Goal: Communication & Community: Answer question/provide support

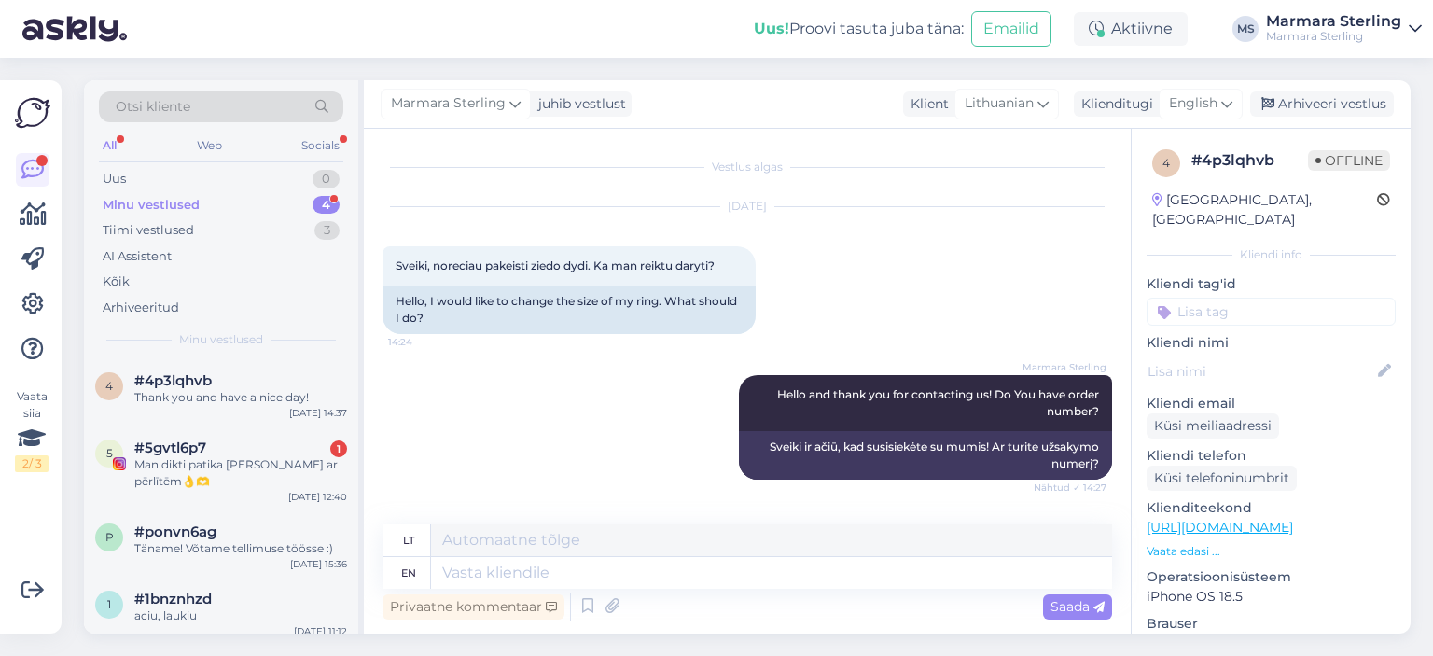
scroll to position [1179, 0]
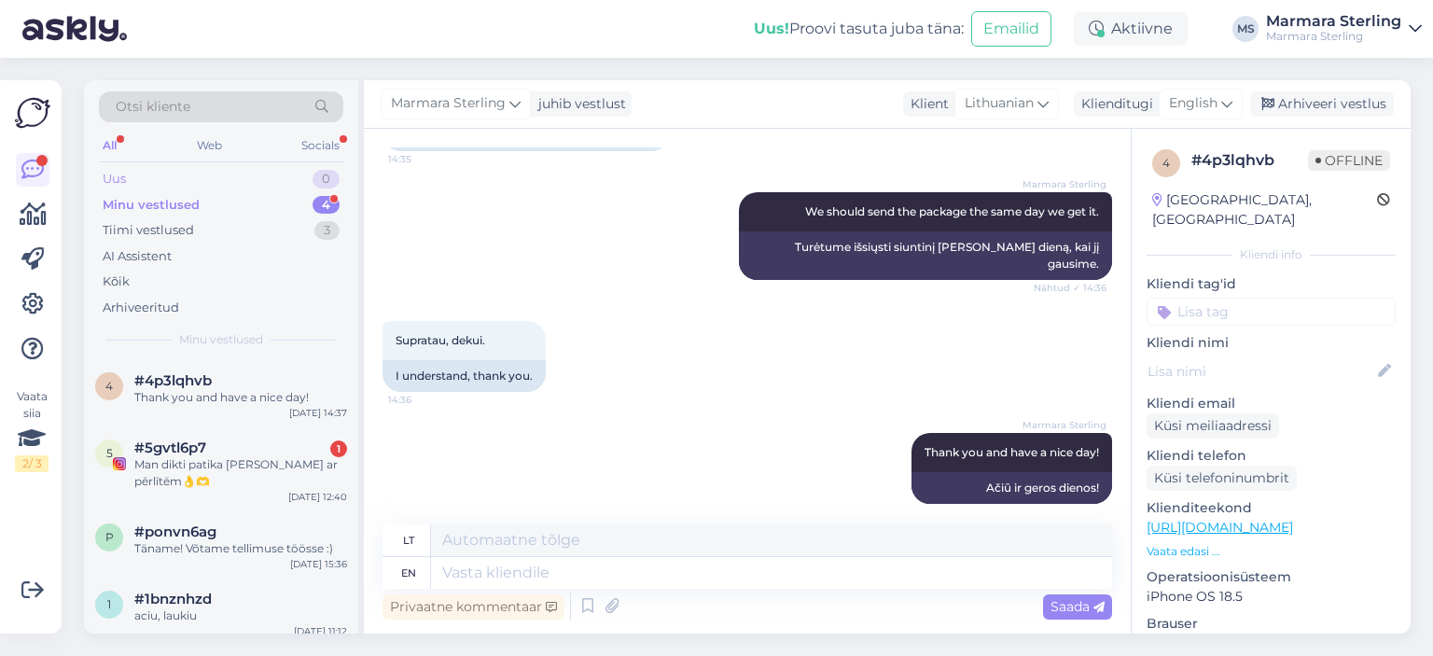
click at [111, 172] on div "Uus" at bounding box center [114, 179] width 23 height 19
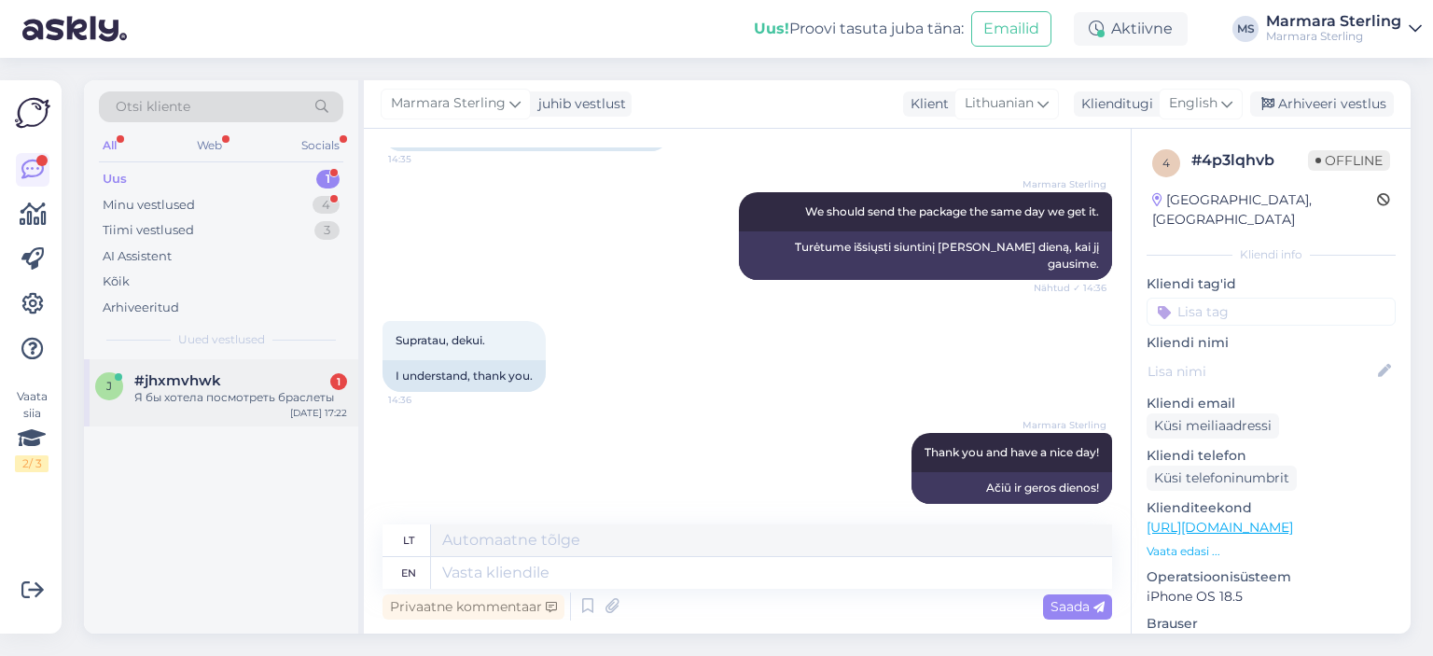
click at [229, 393] on div "Я бы хотела посмотреть браслеты" at bounding box center [240, 397] width 213 height 17
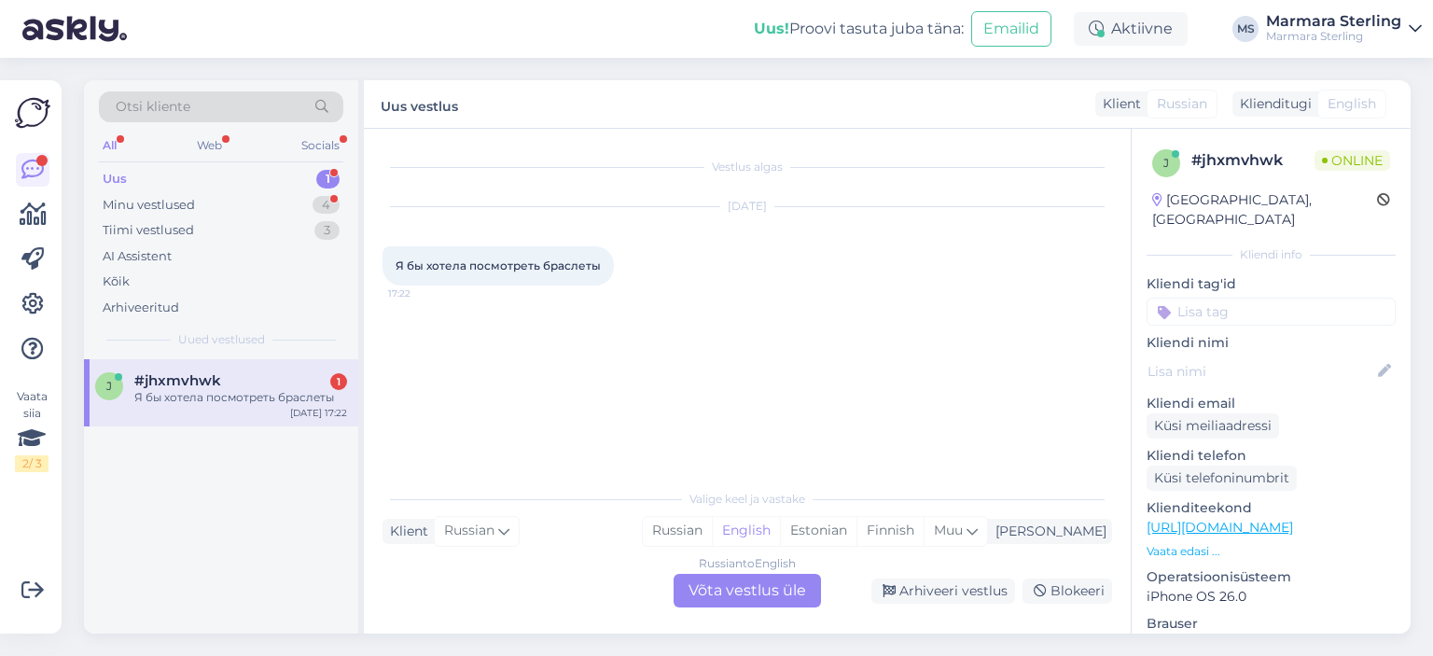
click at [727, 589] on div "Russian to English Võta vestlus üle" at bounding box center [746, 591] width 147 height 34
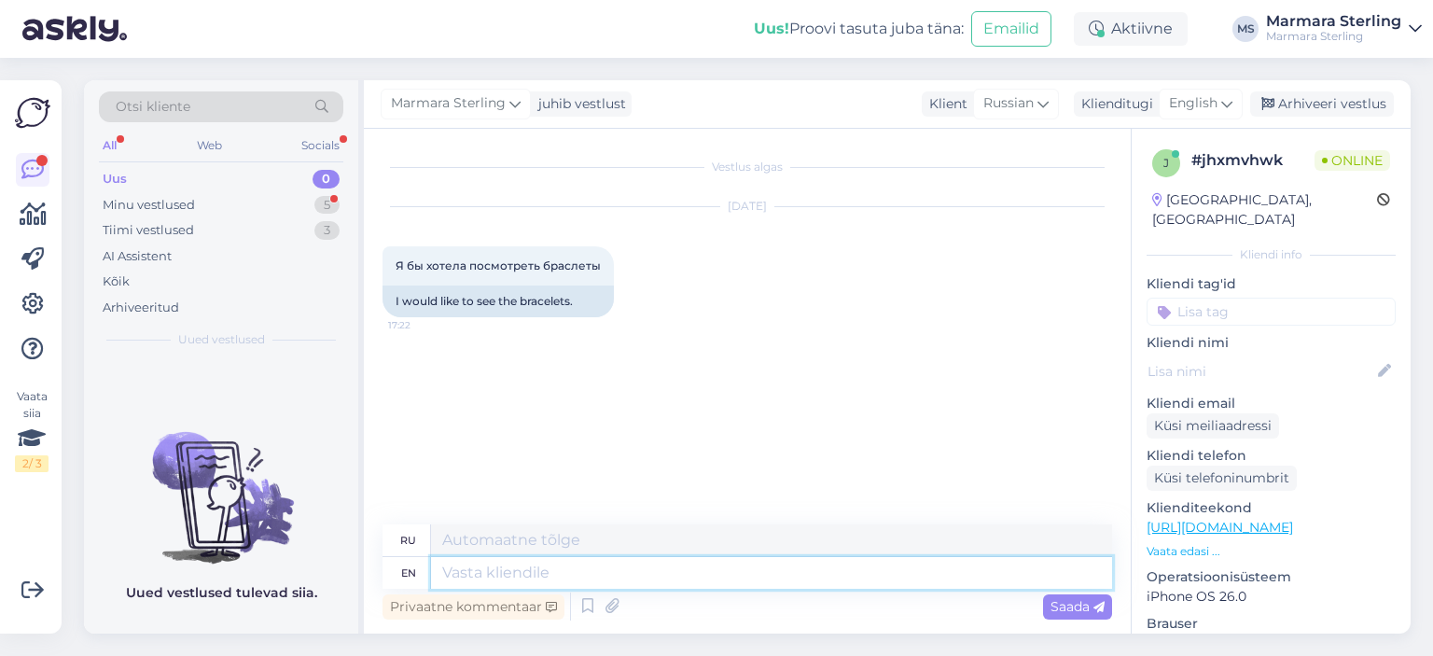
click at [526, 566] on textarea at bounding box center [771, 573] width 681 height 32
type textarea "Hello,"
type textarea "Привет,"
type textarea "H"
type textarea "Hi,"
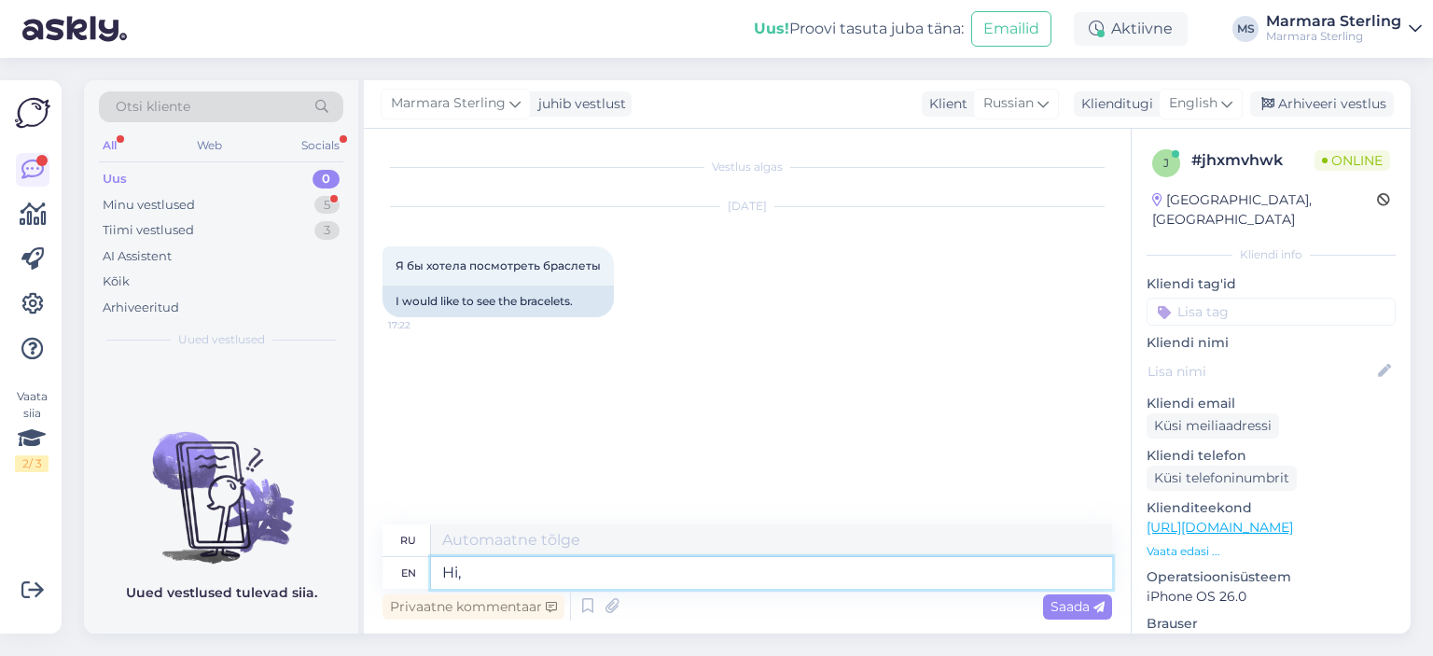
type textarea "Привет,"
type textarea "Hello, how"
type textarea "Привет, как?"
type textarea "Hello, how can"
type textarea "Привет, как можно"
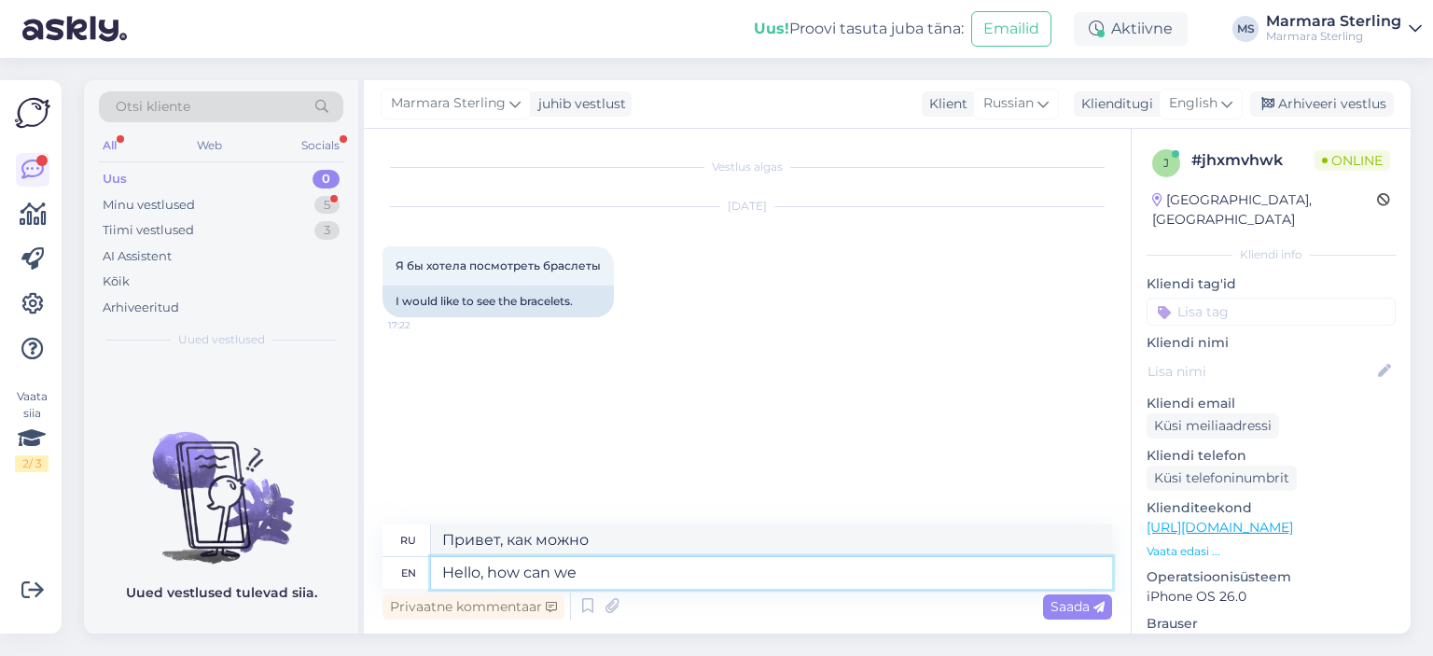
type textarea "Hello, how can we"
type textarea "Здравствуйте, как мы можем"
type textarea "Hello, how can we help"
type textarea "Здравствуйте, как мы можем помочь?"
type textarea "Hello, how can we help you?"
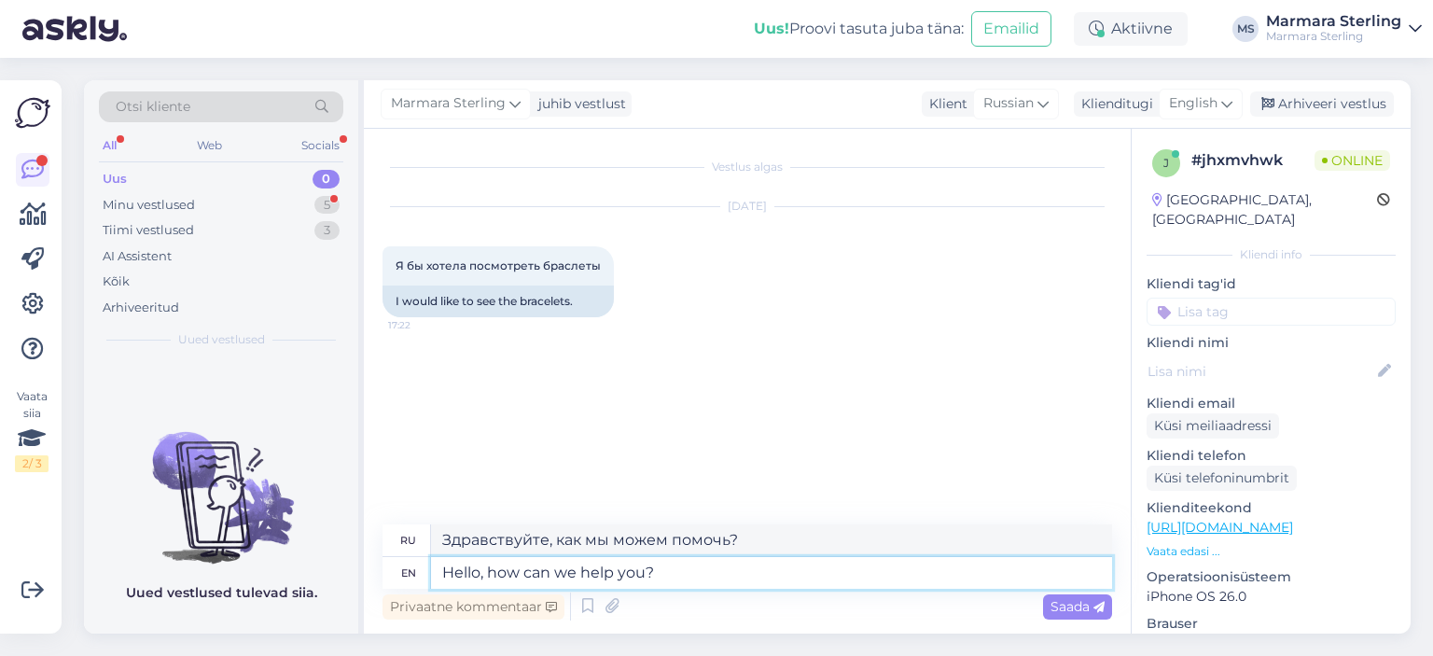
type textarea "Здравствуйте, как мы можем вам помочь?"
type textarea "Hello, how can we help you?"
click at [1070, 604] on span "Saada" at bounding box center [1077, 606] width 54 height 17
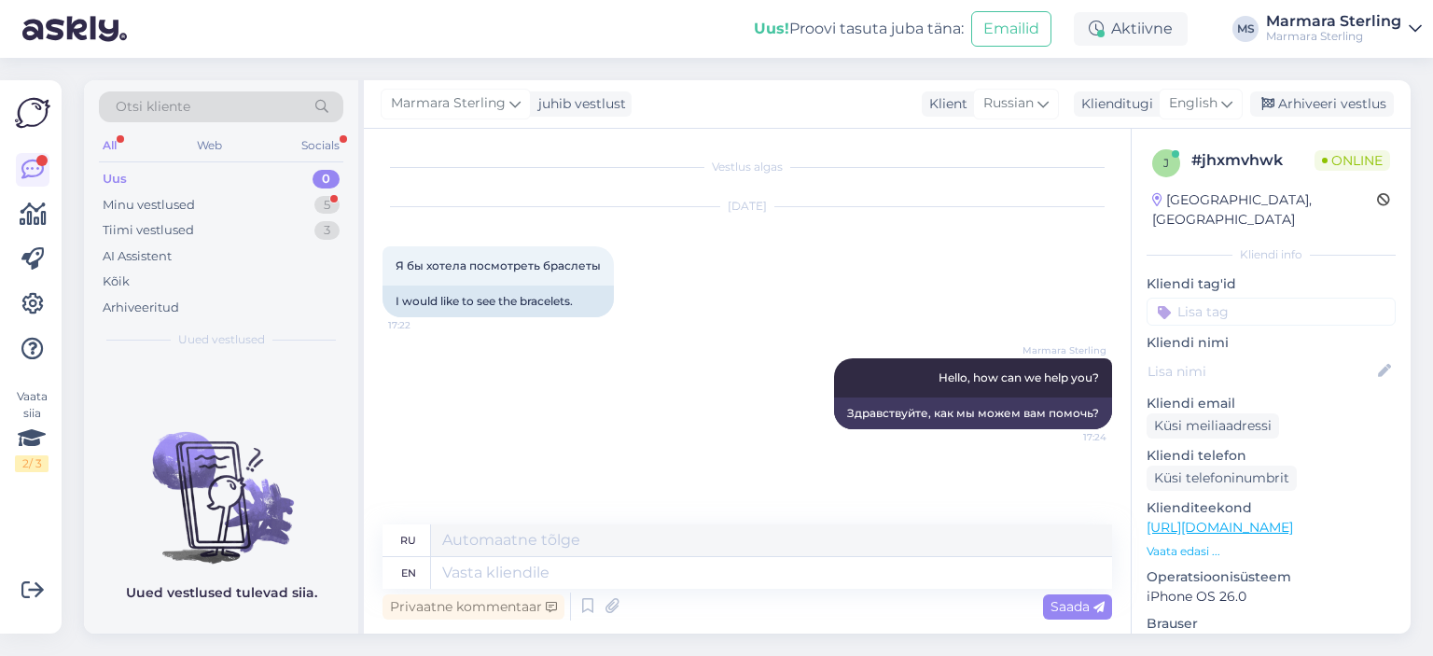
click at [112, 173] on div "Uus" at bounding box center [115, 179] width 24 height 19
click at [144, 198] on div "Minu vestlused" at bounding box center [149, 205] width 92 height 19
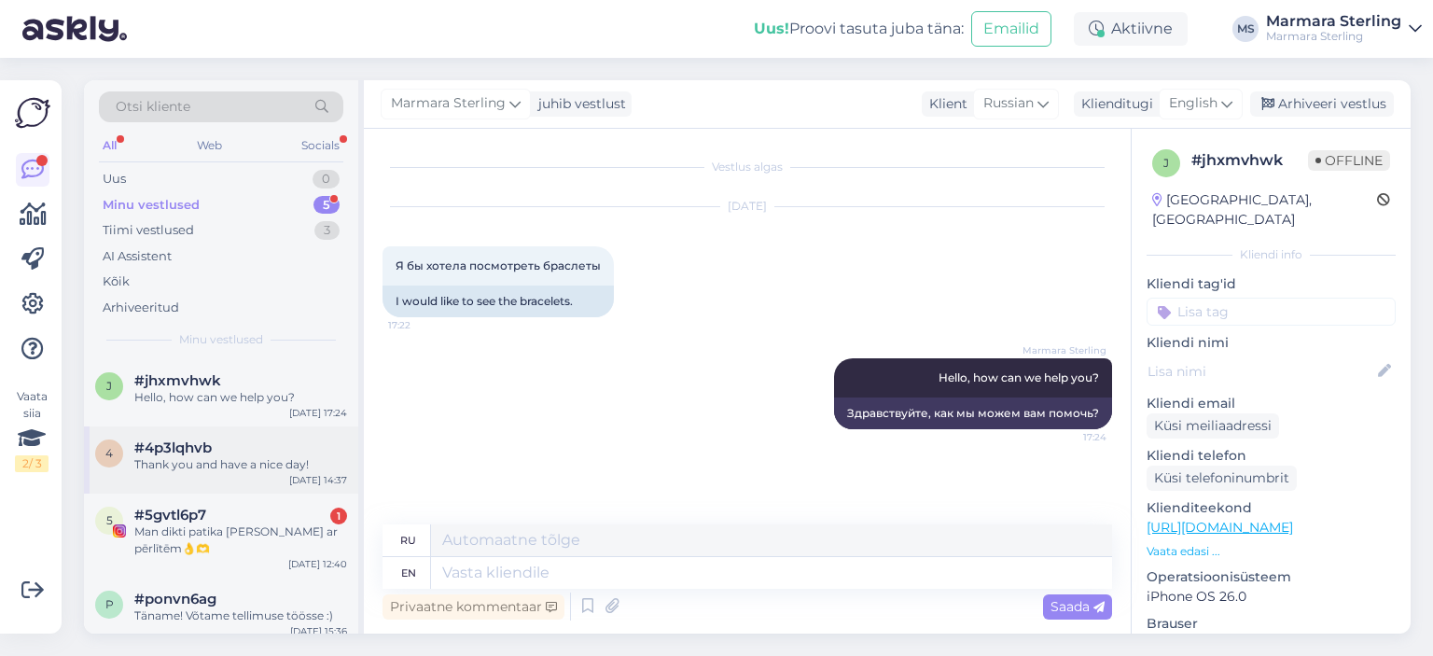
click at [164, 459] on div "Thank you and have a nice day!" at bounding box center [240, 464] width 213 height 17
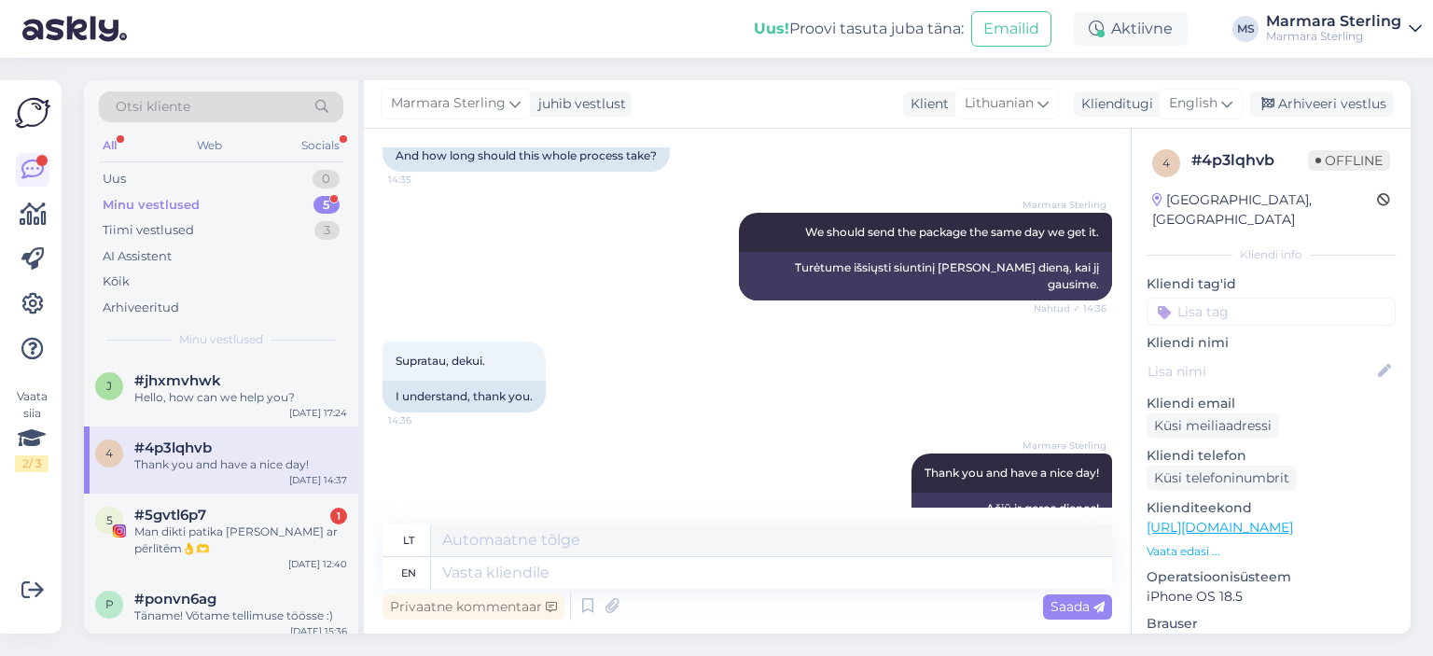
scroll to position [1178, 0]
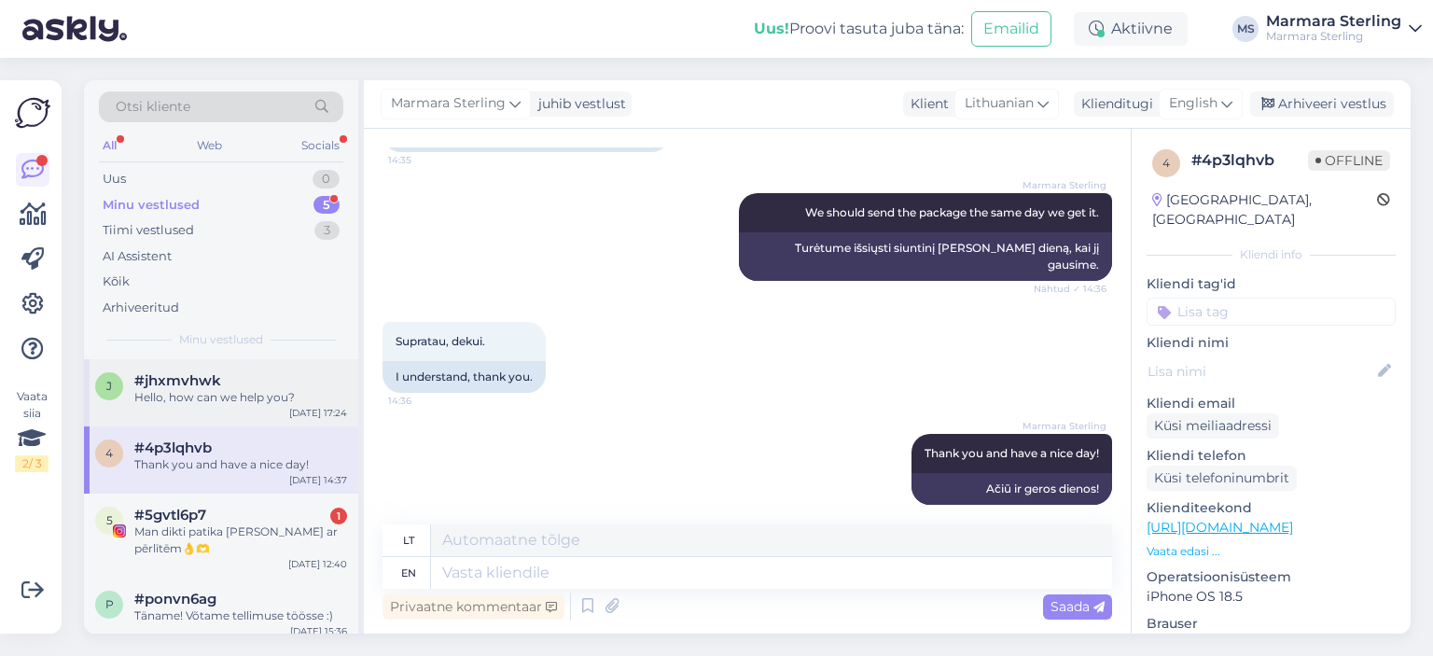
click at [258, 370] on div "j #jhxmvhwk Hello, how can we help you? [DATE] 17:24" at bounding box center [221, 392] width 274 height 67
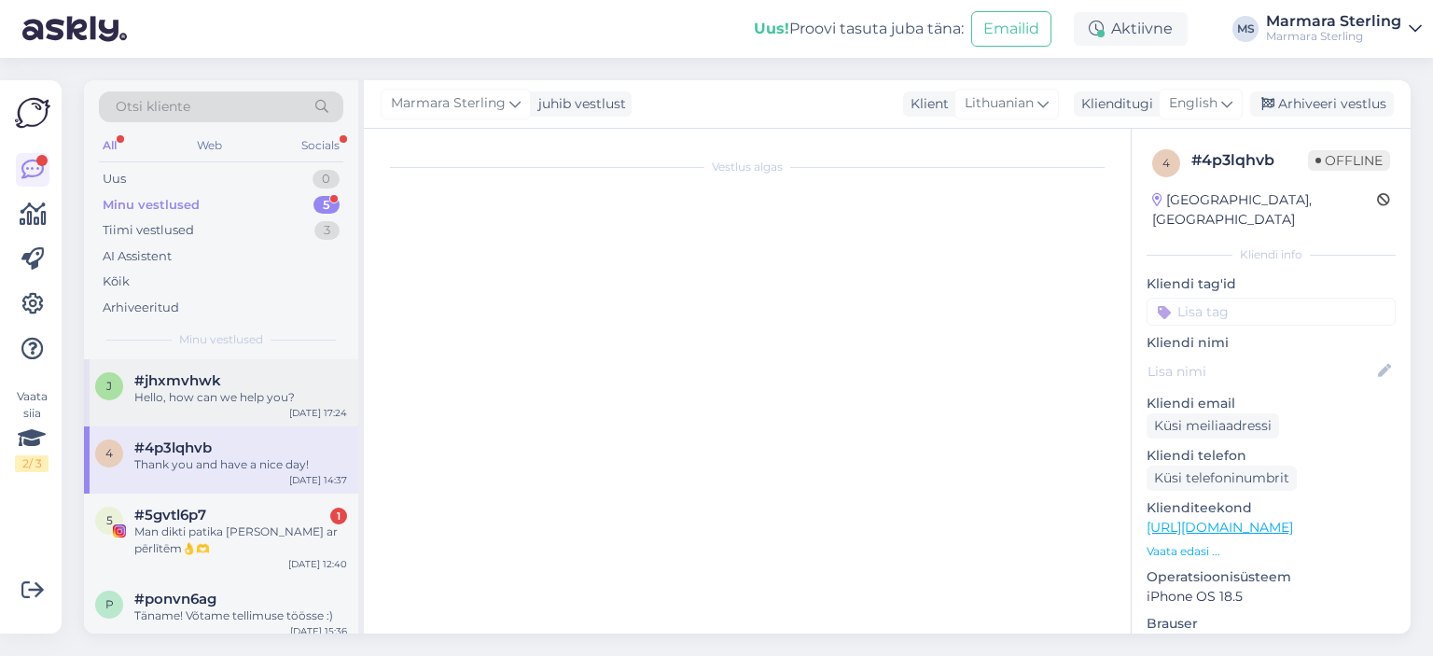
scroll to position [0, 0]
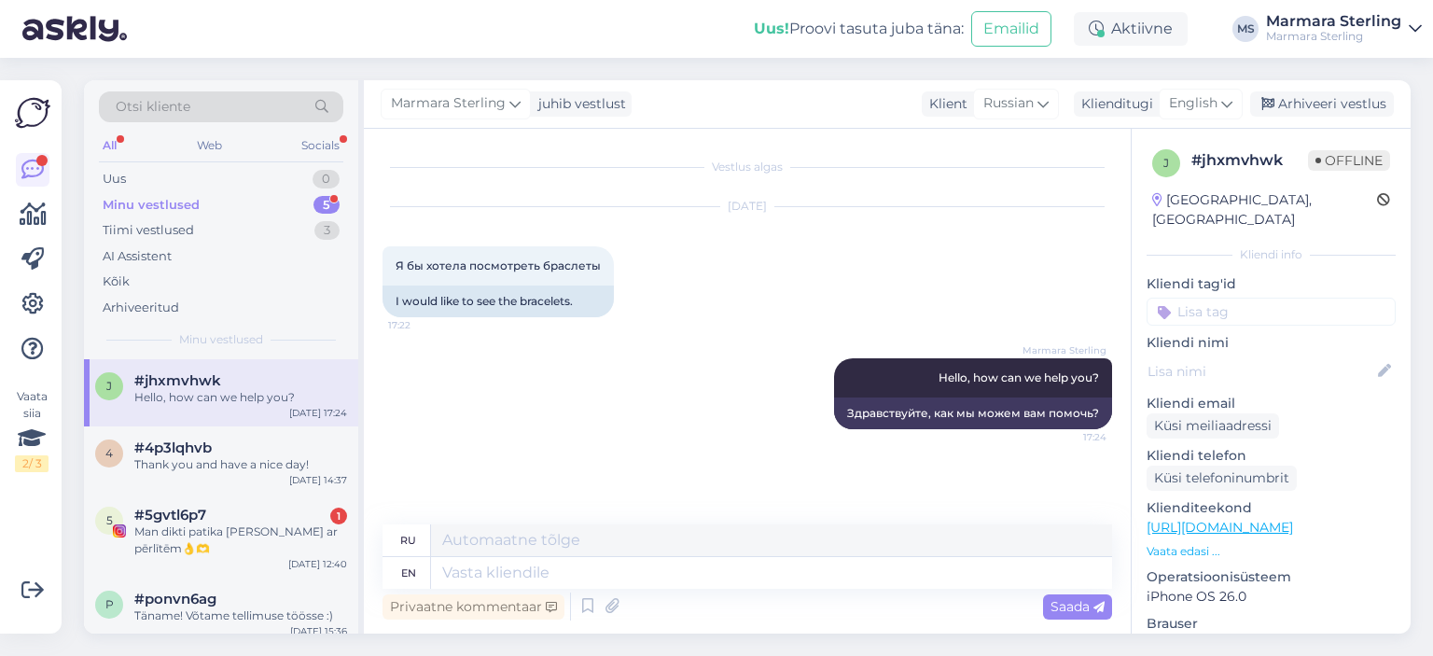
click at [205, 387] on span "#jhxmvhwk" at bounding box center [177, 380] width 87 height 17
